Goal: Task Accomplishment & Management: Complete application form

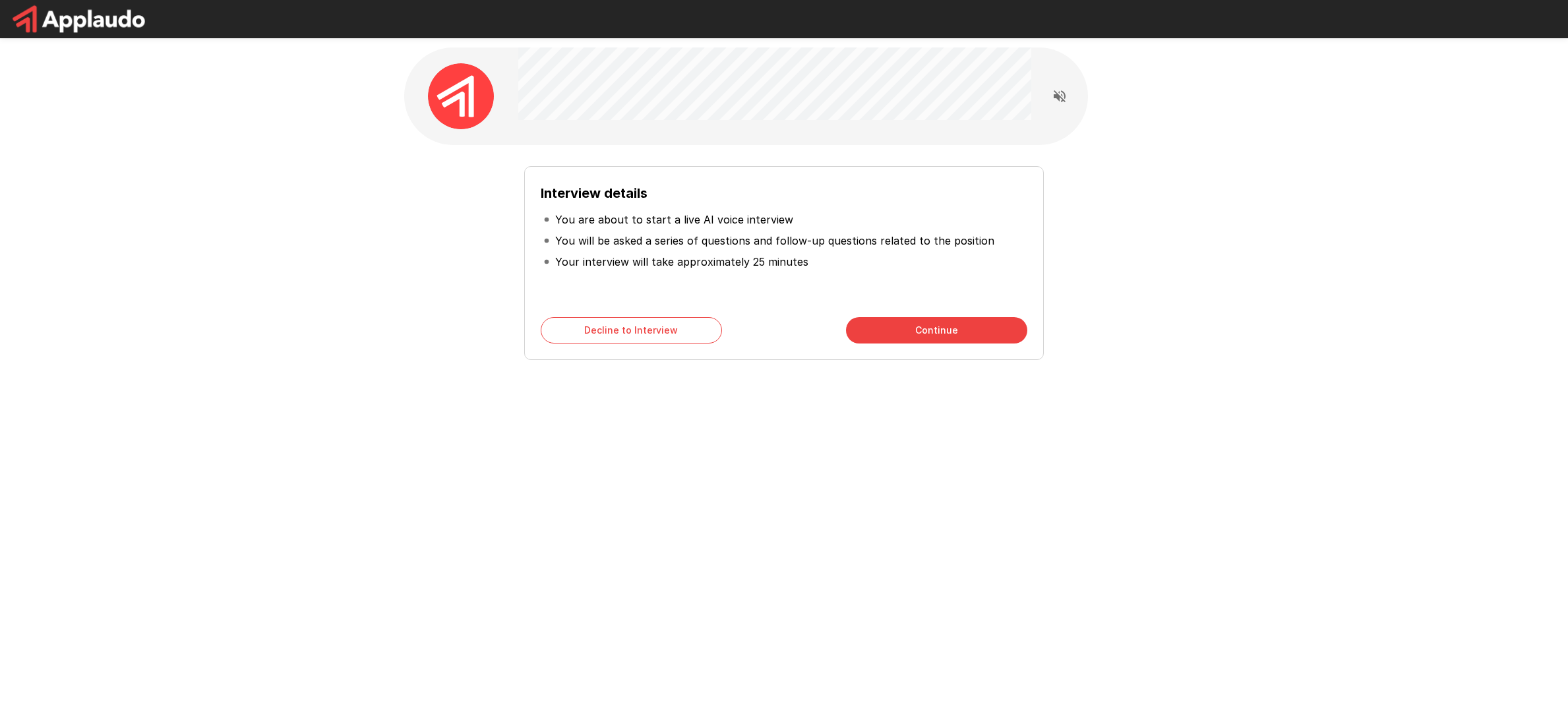
click at [906, 334] on button "Continue" at bounding box center [936, 331] width 181 height 27
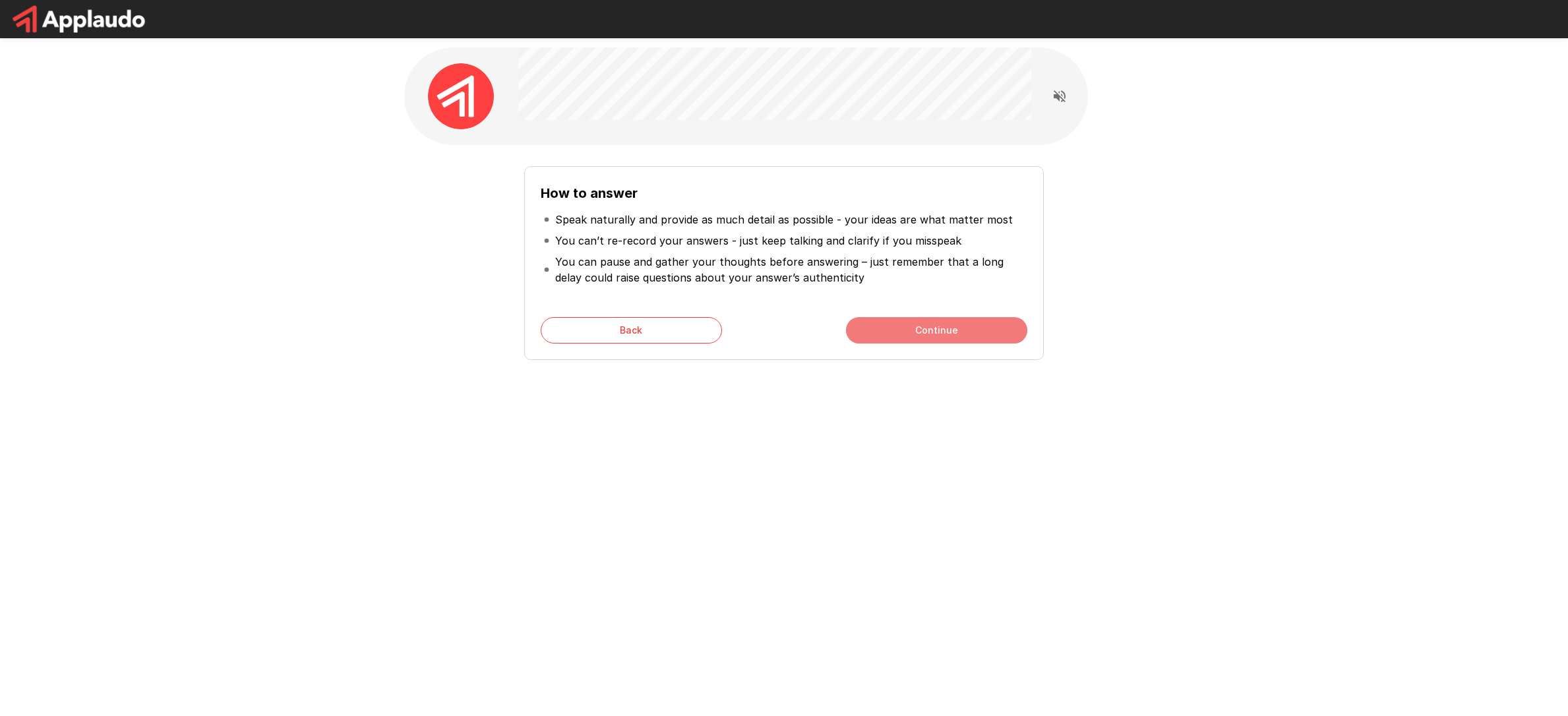
click at [922, 329] on button "Continue" at bounding box center [936, 331] width 181 height 27
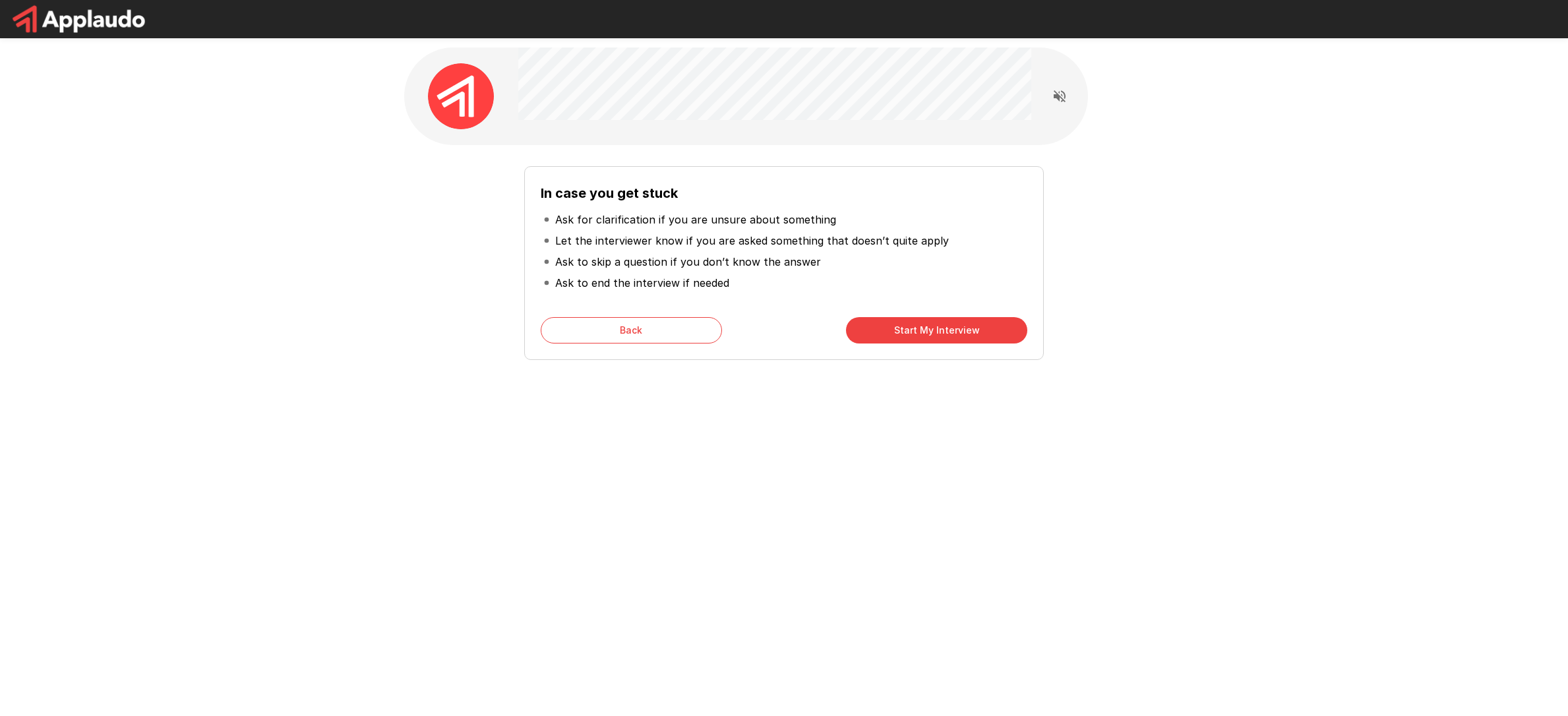
click at [890, 331] on button "Start My Interview" at bounding box center [936, 331] width 181 height 27
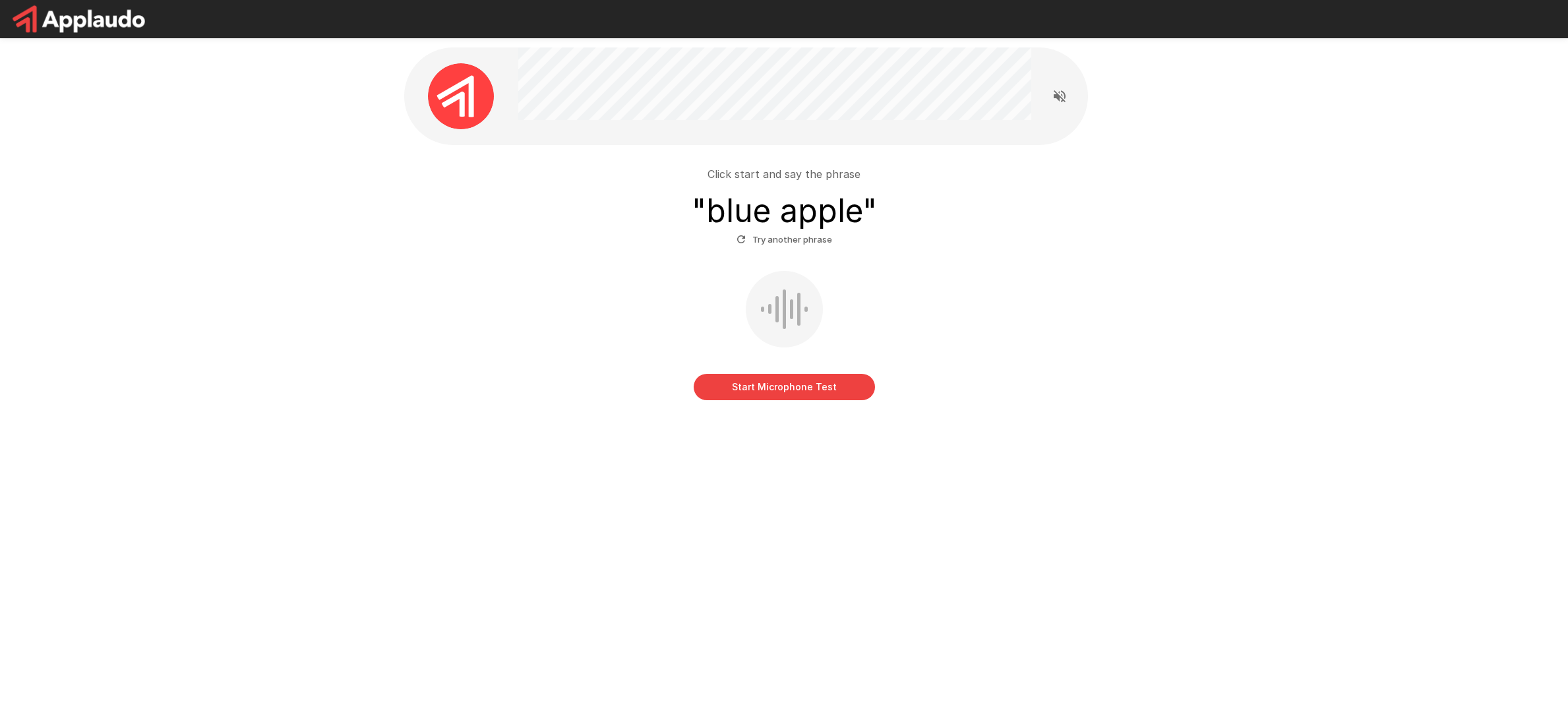
click at [809, 386] on button "Start Microphone Test" at bounding box center [784, 387] width 181 height 27
click at [809, 386] on button "Stop & Submit" at bounding box center [784, 387] width 181 height 27
click at [809, 386] on button "Start Microphone Test" at bounding box center [784, 387] width 181 height 27
click at [809, 386] on button "Stop & Submit" at bounding box center [784, 387] width 181 height 27
click at [809, 386] on button "Start Microphone Test" at bounding box center [784, 387] width 181 height 27
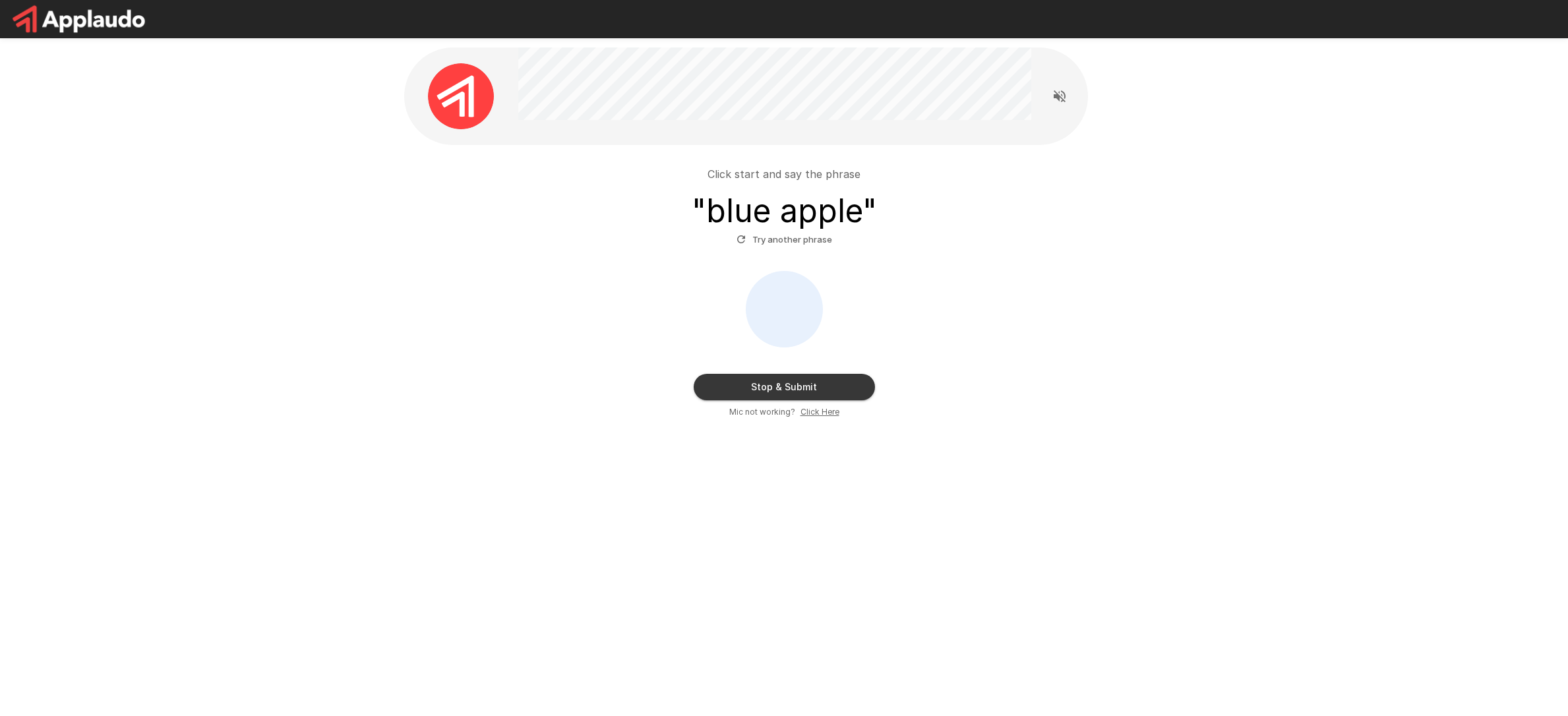
click at [809, 386] on button "Stop & Submit" at bounding box center [784, 387] width 181 height 27
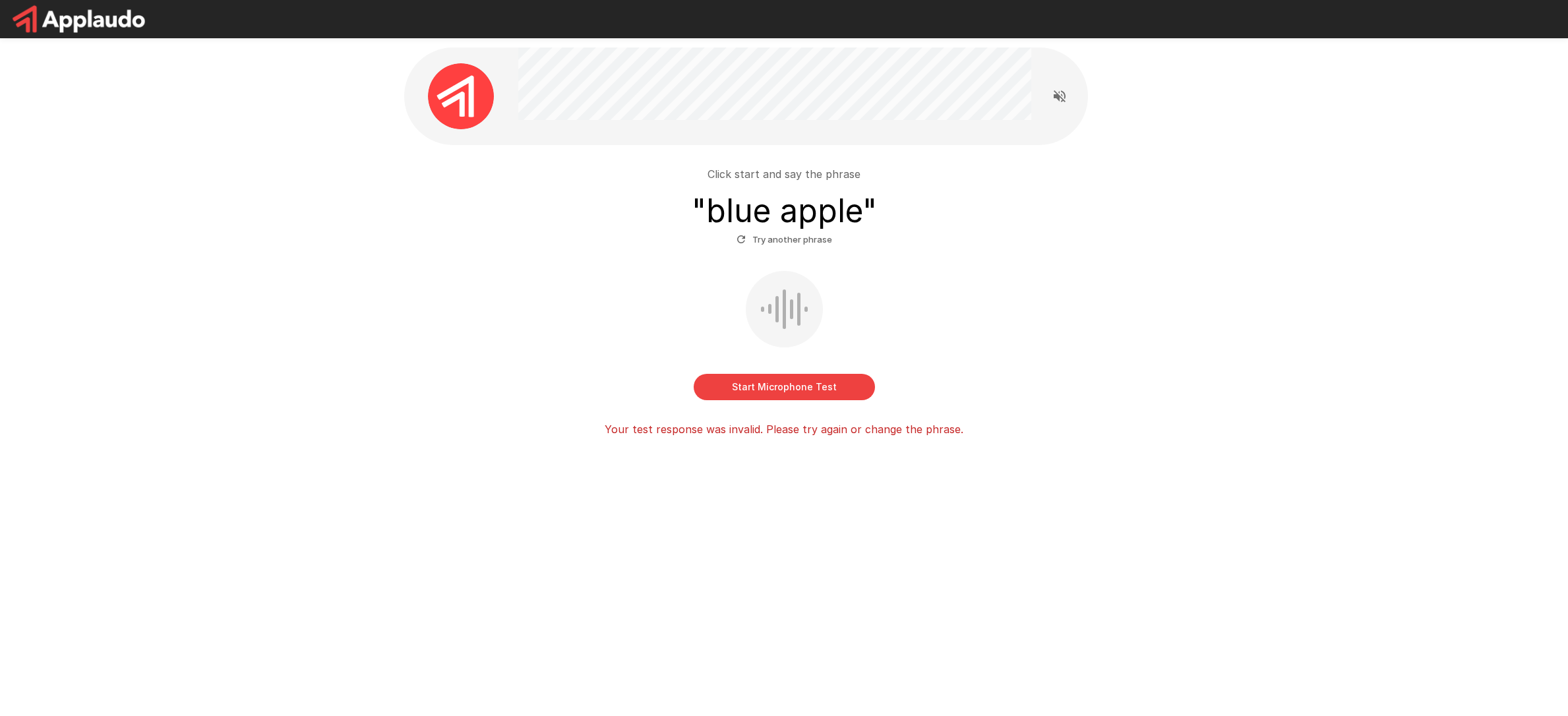
click at [787, 387] on button "Start Microphone Test" at bounding box center [784, 387] width 181 height 27
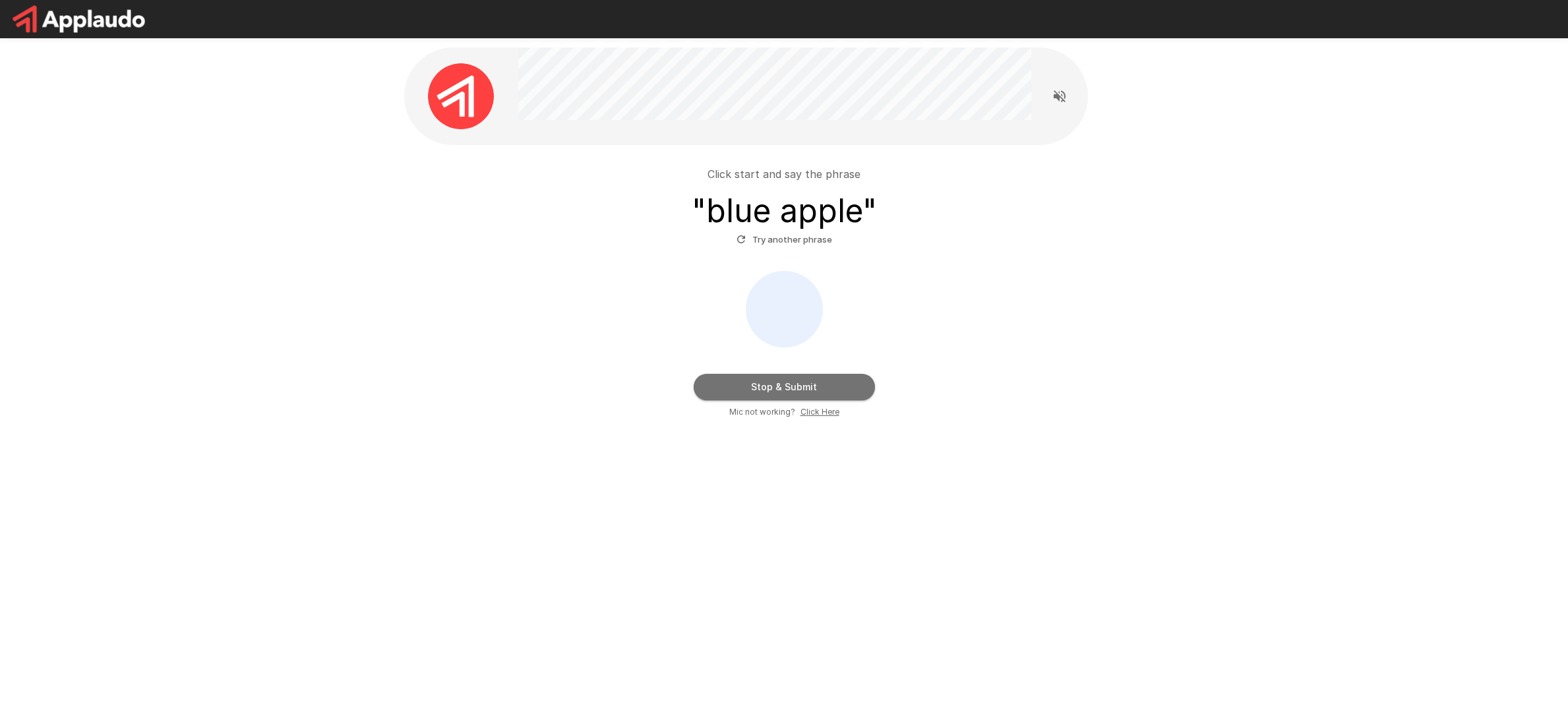
click at [799, 389] on button "Stop & Submit" at bounding box center [784, 387] width 181 height 27
